Goal: Information Seeking & Learning: Learn about a topic

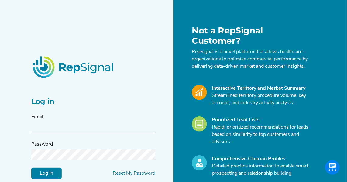
type input "[EMAIL_ADDRESS][DOMAIN_NAME]"
click at [48, 175] on input "Log in" at bounding box center [46, 174] width 30 height 12
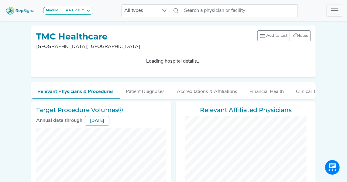
click at [26, 9] on img at bounding box center [21, 10] width 35 height 13
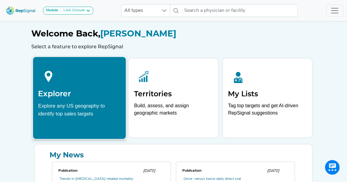
click at [78, 101] on div "Explorer Explore any US geography to identify top sales targets" at bounding box center [79, 91] width 93 height 69
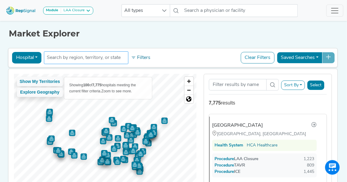
click at [76, 59] on input "text" at bounding box center [86, 57] width 79 height 7
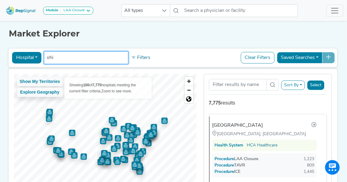
type input "[US_STATE]"
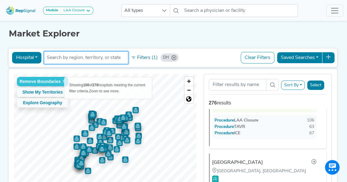
scroll to position [1465, 0]
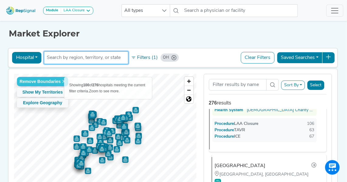
click at [252, 162] on div "[GEOGRAPHIC_DATA]" at bounding box center [240, 165] width 51 height 7
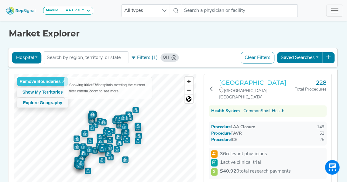
click at [245, 85] on h3 "[GEOGRAPHIC_DATA]" at bounding box center [257, 82] width 76 height 7
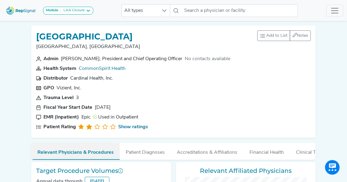
checkbox input "false"
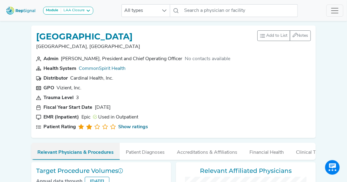
checkbox input "false"
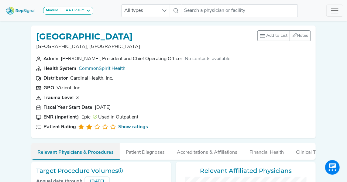
checkbox input "false"
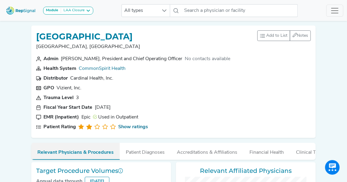
checkbox input "false"
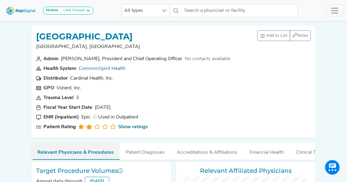
checkbox input "false"
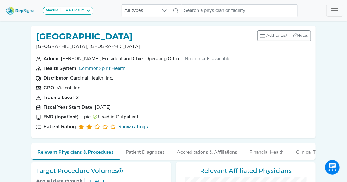
checkbox input "false"
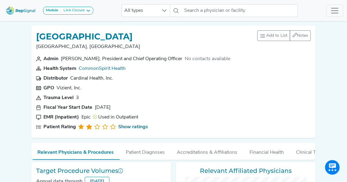
checkbox input "false"
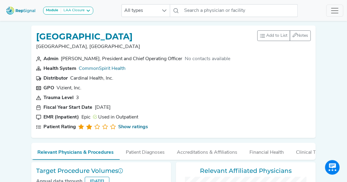
checkbox input "false"
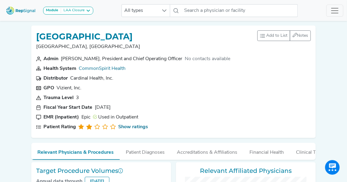
checkbox input "false"
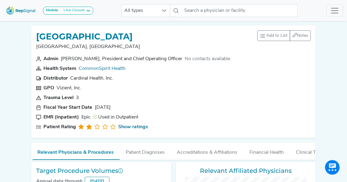
checkbox input "false"
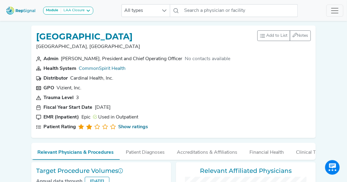
checkbox input "false"
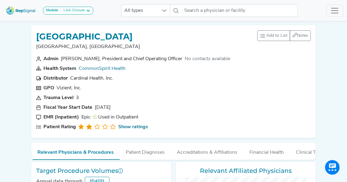
checkbox input "false"
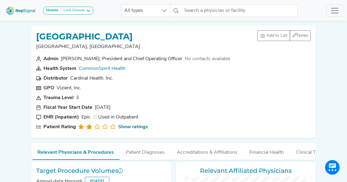
checkbox input "false"
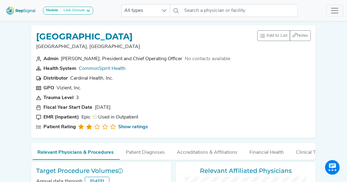
checkbox input "false"
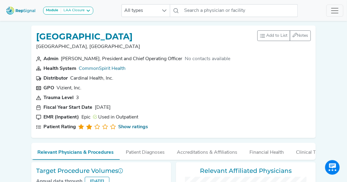
checkbox input "false"
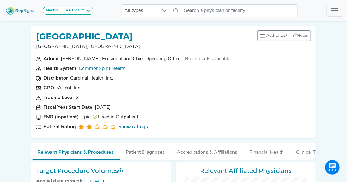
checkbox input "false"
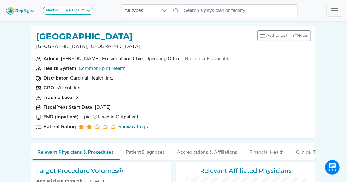
checkbox input "false"
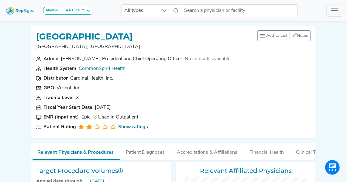
checkbox input "false"
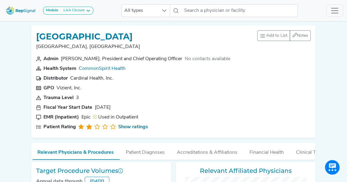
checkbox input "false"
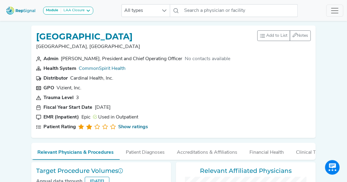
checkbox input "false"
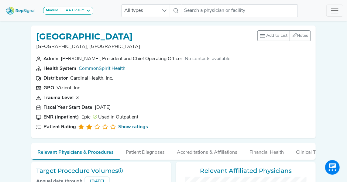
checkbox input "false"
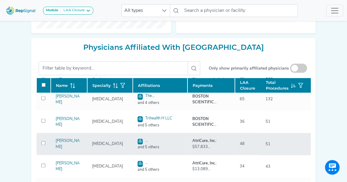
checkbox input "false"
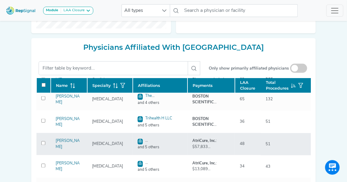
checkbox input "false"
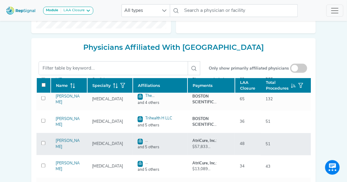
checkbox input "false"
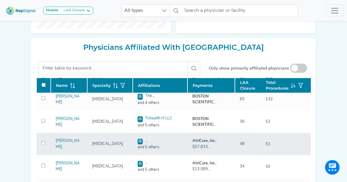
checkbox input "false"
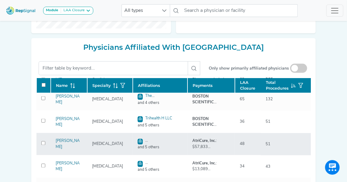
checkbox input "false"
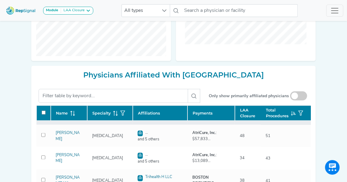
scroll to position [55, 0]
